Goal: Information Seeking & Learning: Learn about a topic

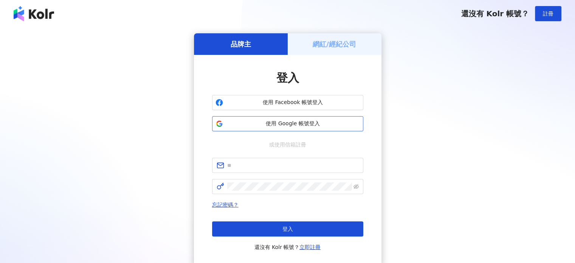
click at [259, 124] on span "使用 Google 帳號登入" at bounding box center [293, 124] width 134 height 8
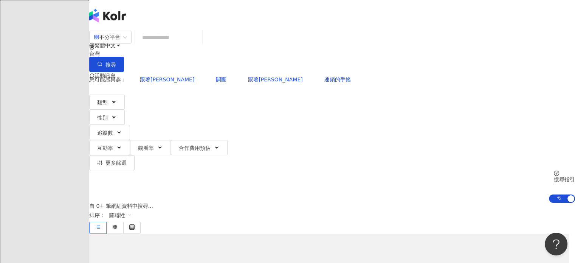
click at [174, 42] on input "search" at bounding box center [168, 37] width 61 height 14
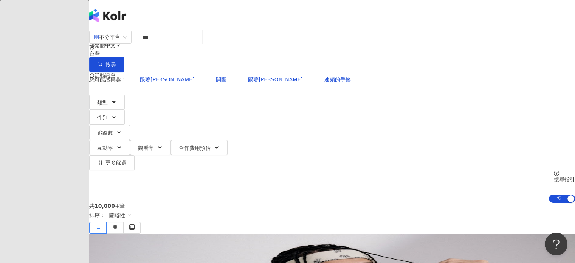
type input "***"
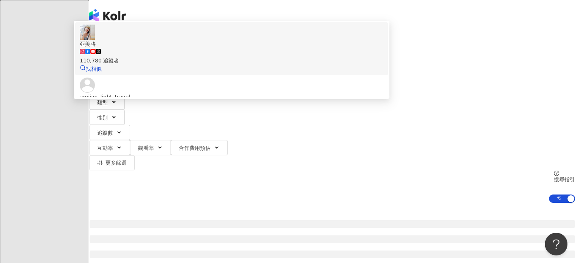
click at [218, 48] on span "亞美將" at bounding box center [232, 44] width 304 height 8
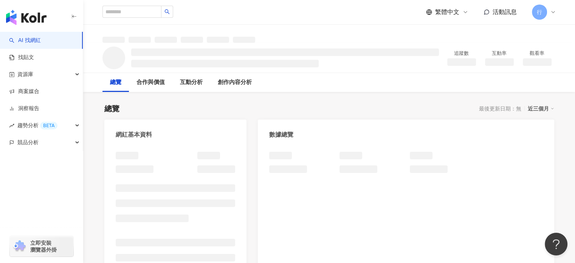
scroll to position [2, 0]
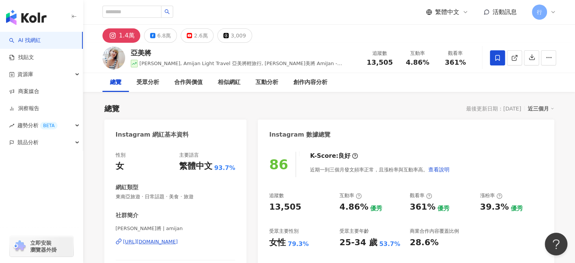
click at [500, 56] on icon at bounding box center [497, 57] width 7 height 7
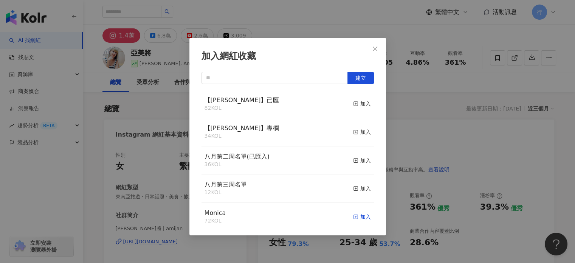
click at [353, 218] on div "加入" at bounding box center [362, 217] width 18 height 8
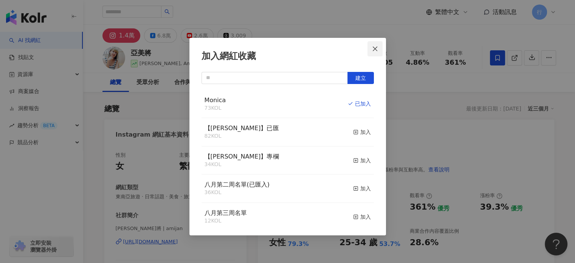
click at [374, 49] on icon "close" at bounding box center [375, 48] width 5 height 5
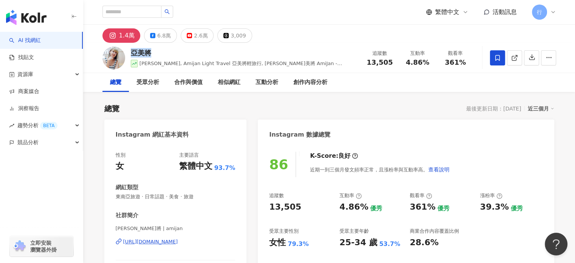
drag, startPoint x: 131, startPoint y: 55, endPoint x: 163, endPoint y: 52, distance: 32.7
click at [163, 52] on div "亞美將" at bounding box center [244, 52] width 227 height 9
copy div "亞美將"
click at [154, 54] on div "亞美將" at bounding box center [244, 52] width 227 height 9
drag, startPoint x: 132, startPoint y: 51, endPoint x: 149, endPoint y: 51, distance: 17.0
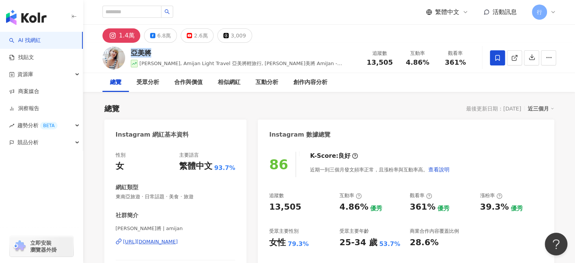
click at [149, 51] on div "亞美將" at bounding box center [244, 52] width 227 height 9
copy div "亞美將"
